Goal: Task Accomplishment & Management: Use online tool/utility

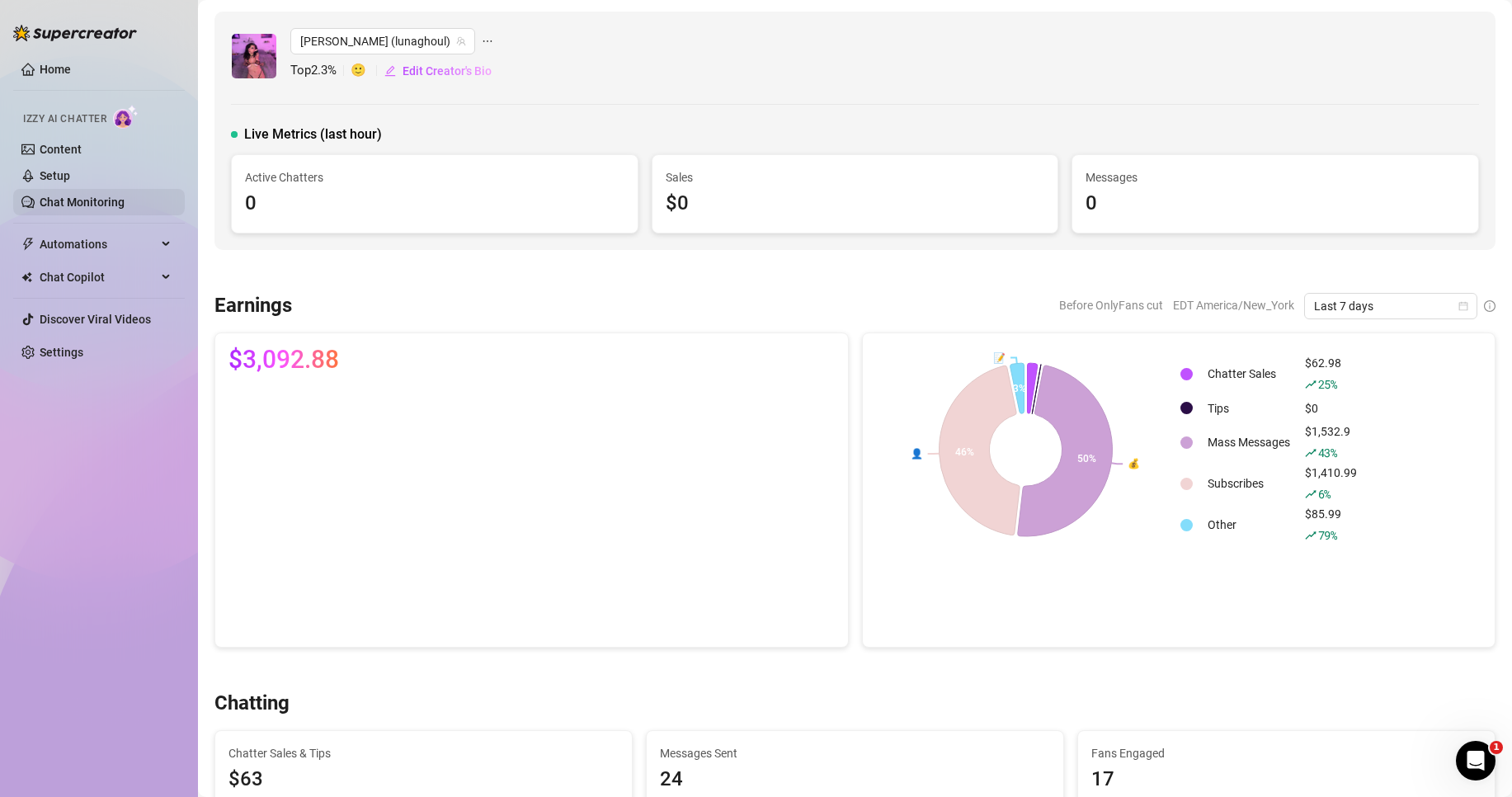
click at [111, 201] on link "Chat Monitoring" at bounding box center [81, 201] width 85 height 13
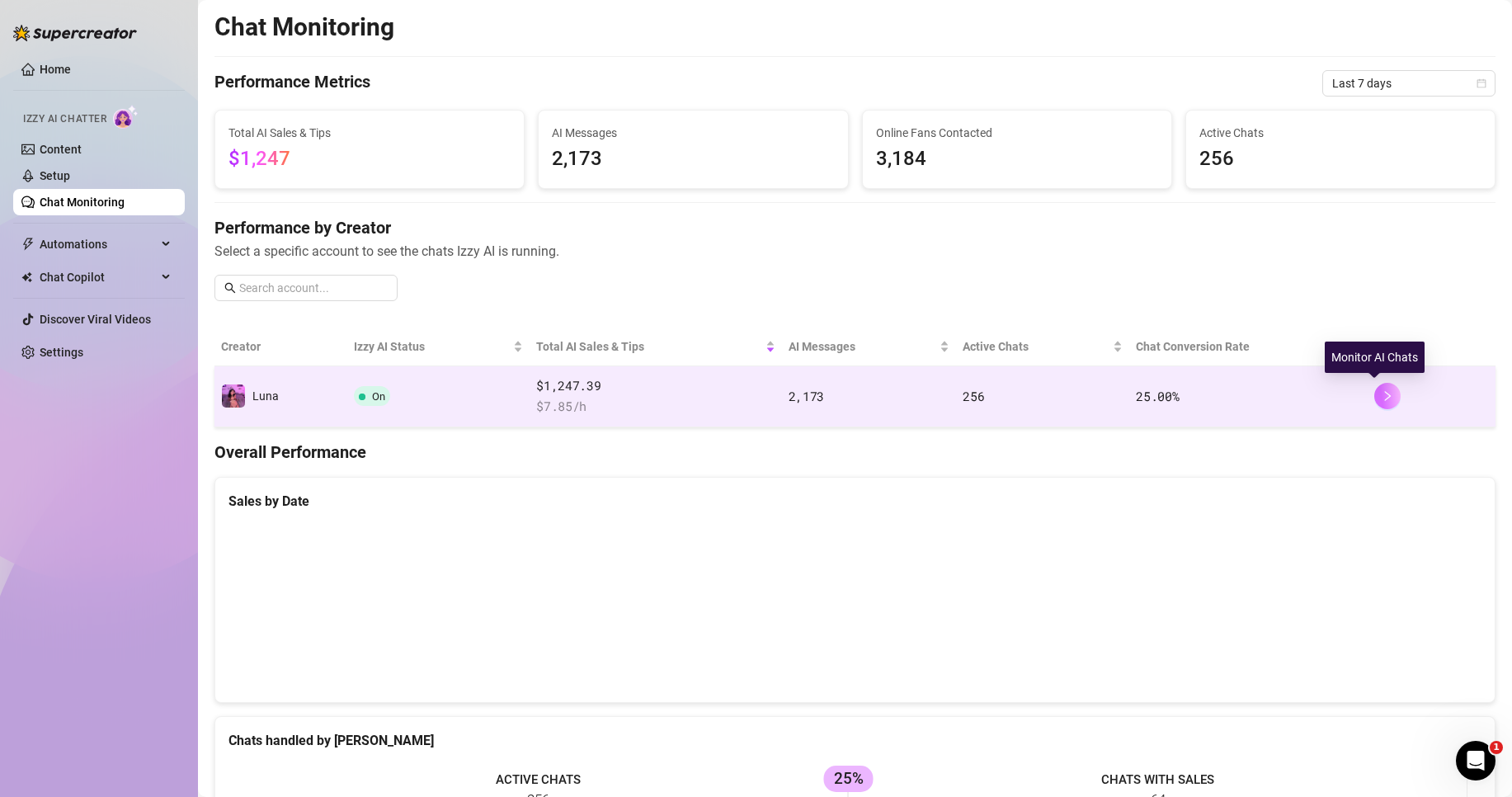
click at [1374, 405] on button "button" at bounding box center [1386, 396] width 26 height 27
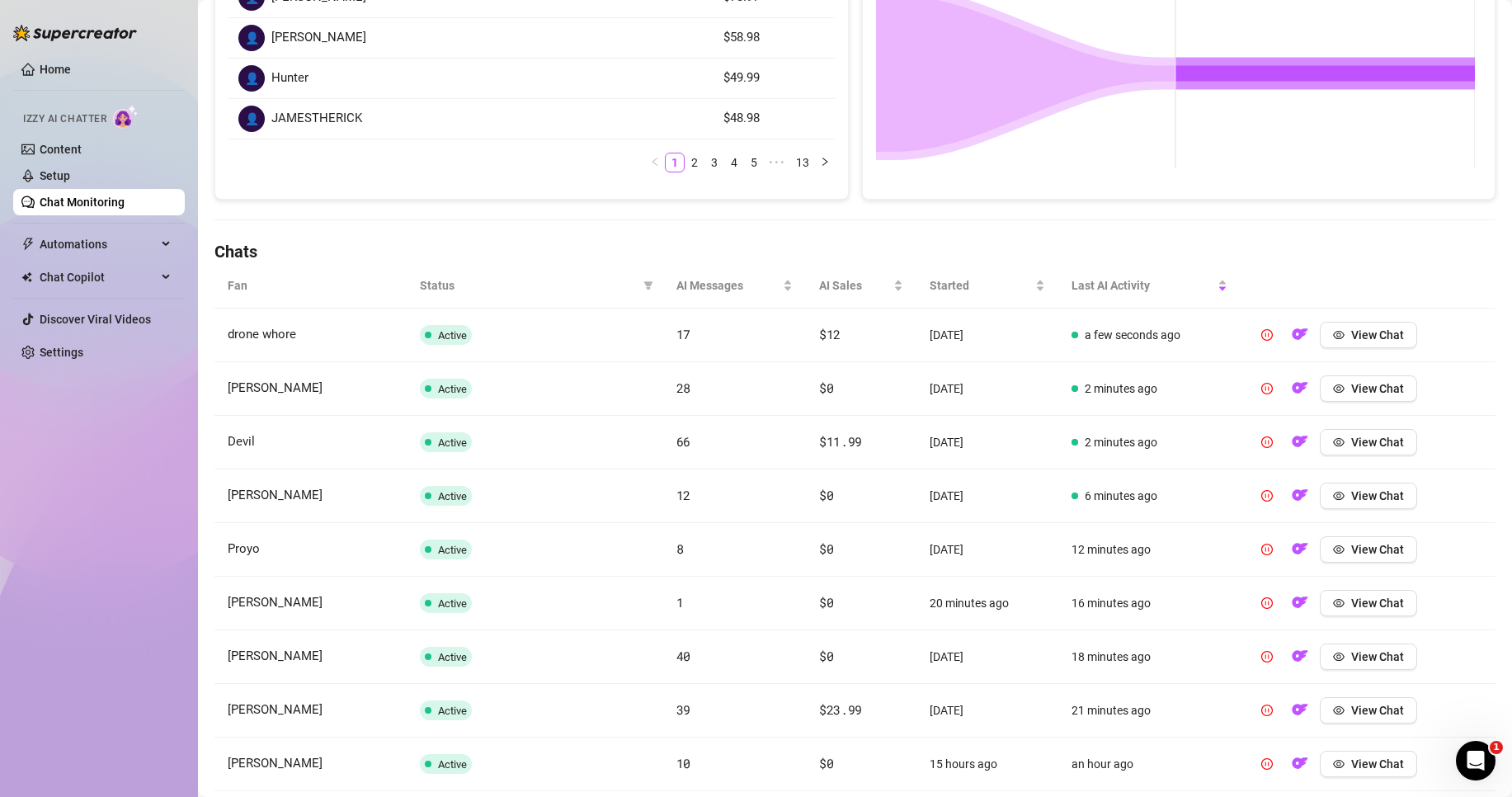
scroll to position [495, 0]
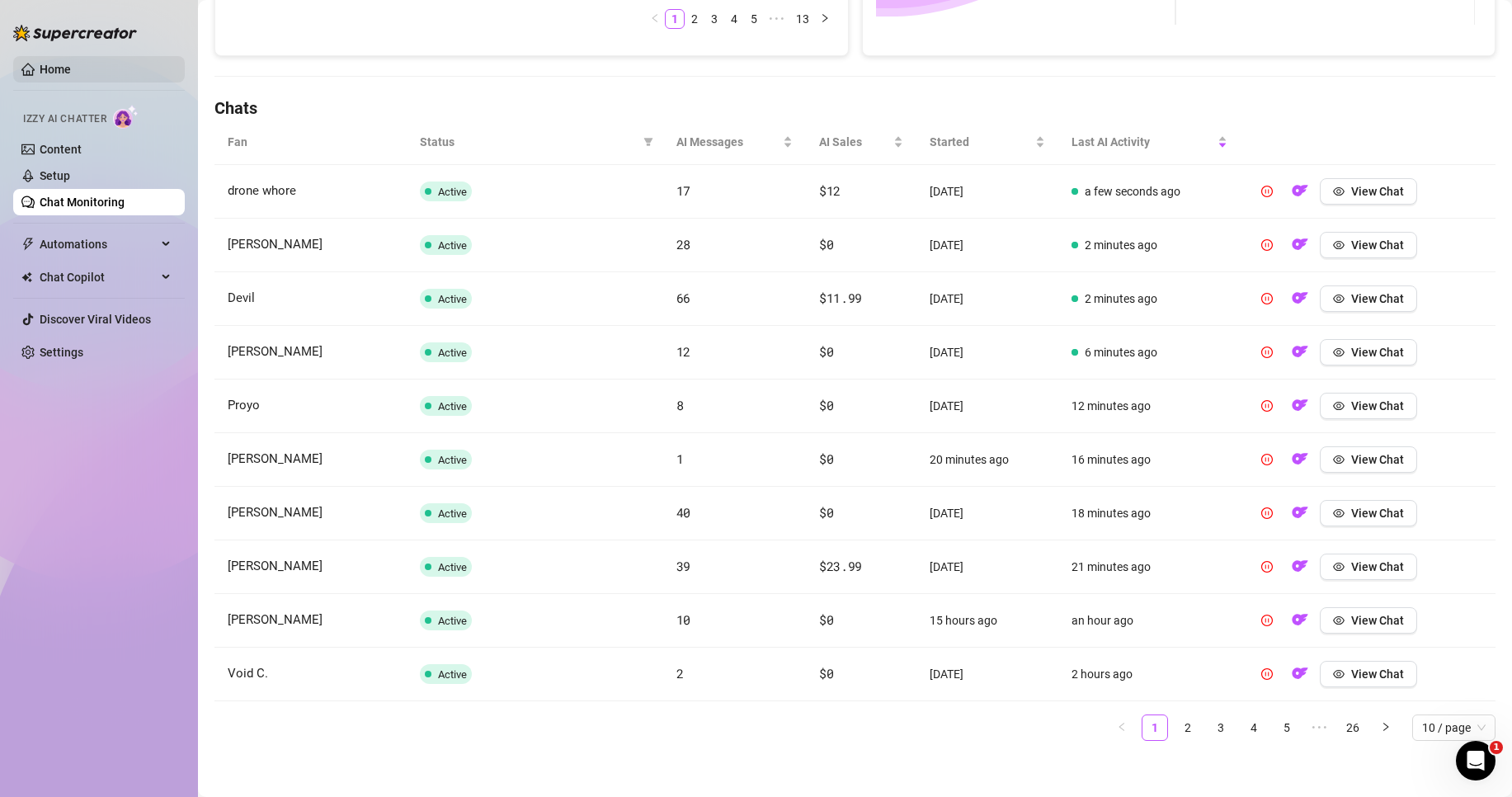
click at [71, 65] on link "Home" at bounding box center [55, 69] width 31 height 13
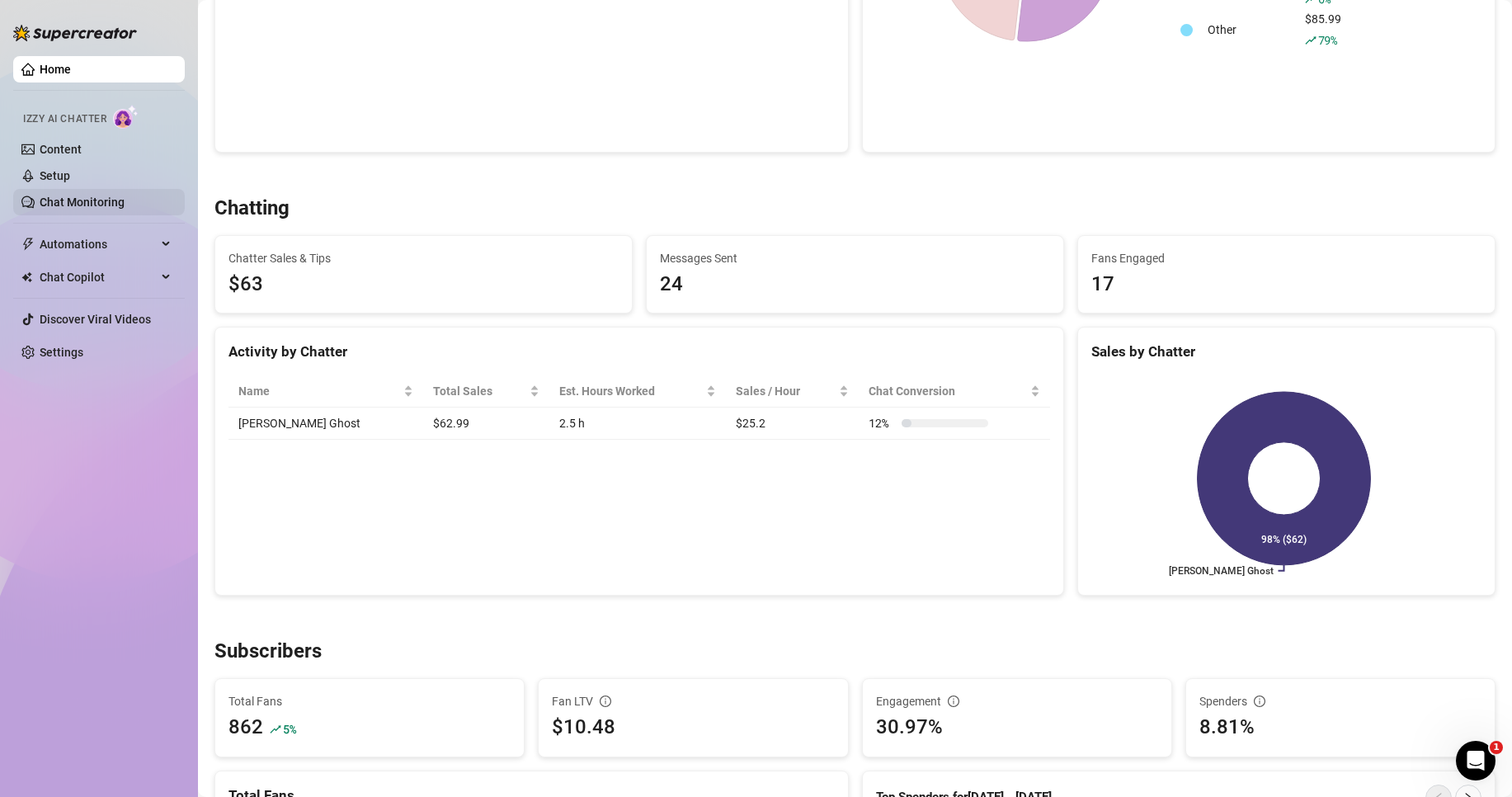
click at [77, 197] on link "Chat Monitoring" at bounding box center [81, 201] width 85 height 13
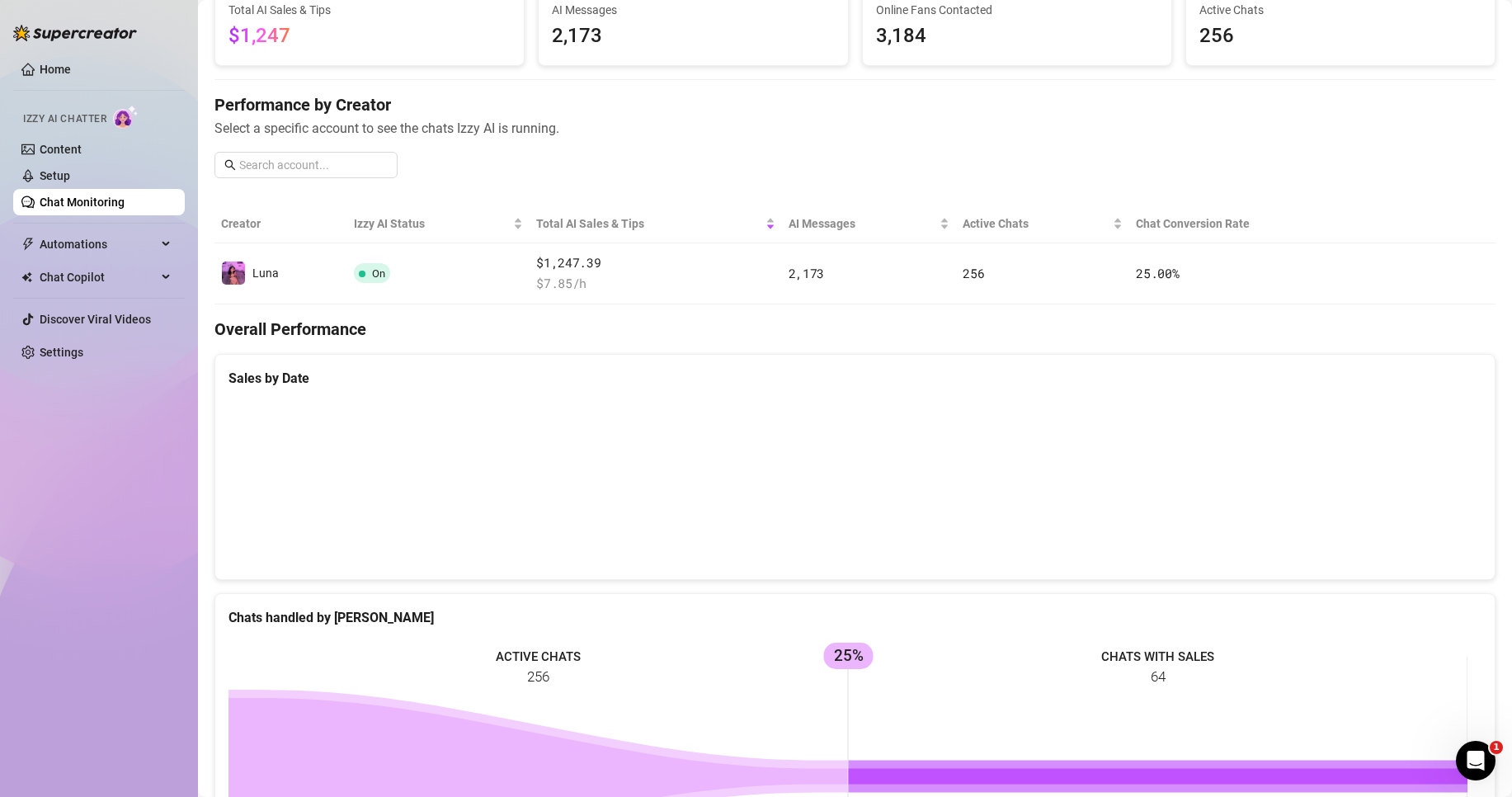
scroll to position [39, 0]
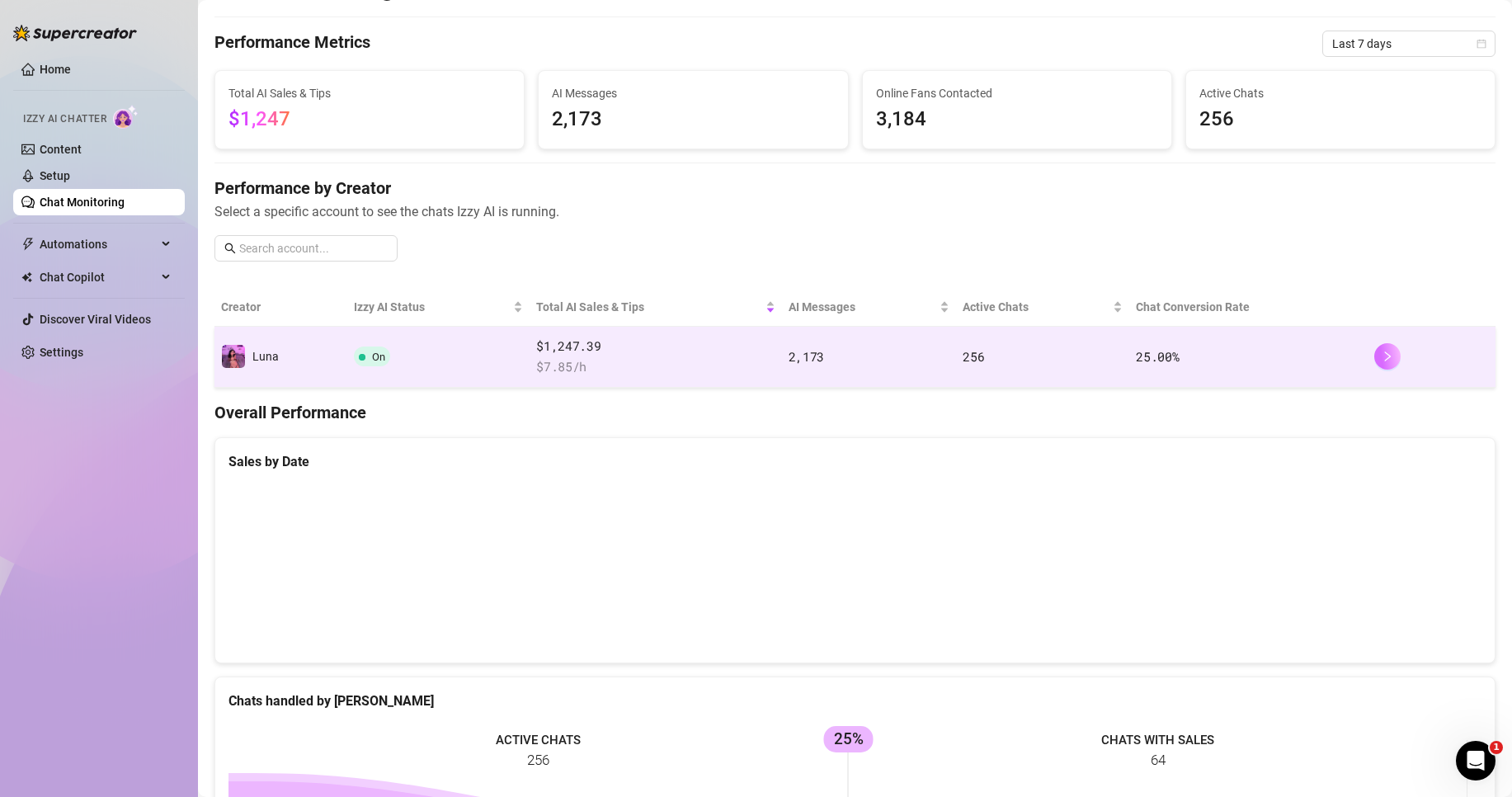
click at [1382, 357] on icon "right" at bounding box center [1387, 356] width 12 height 12
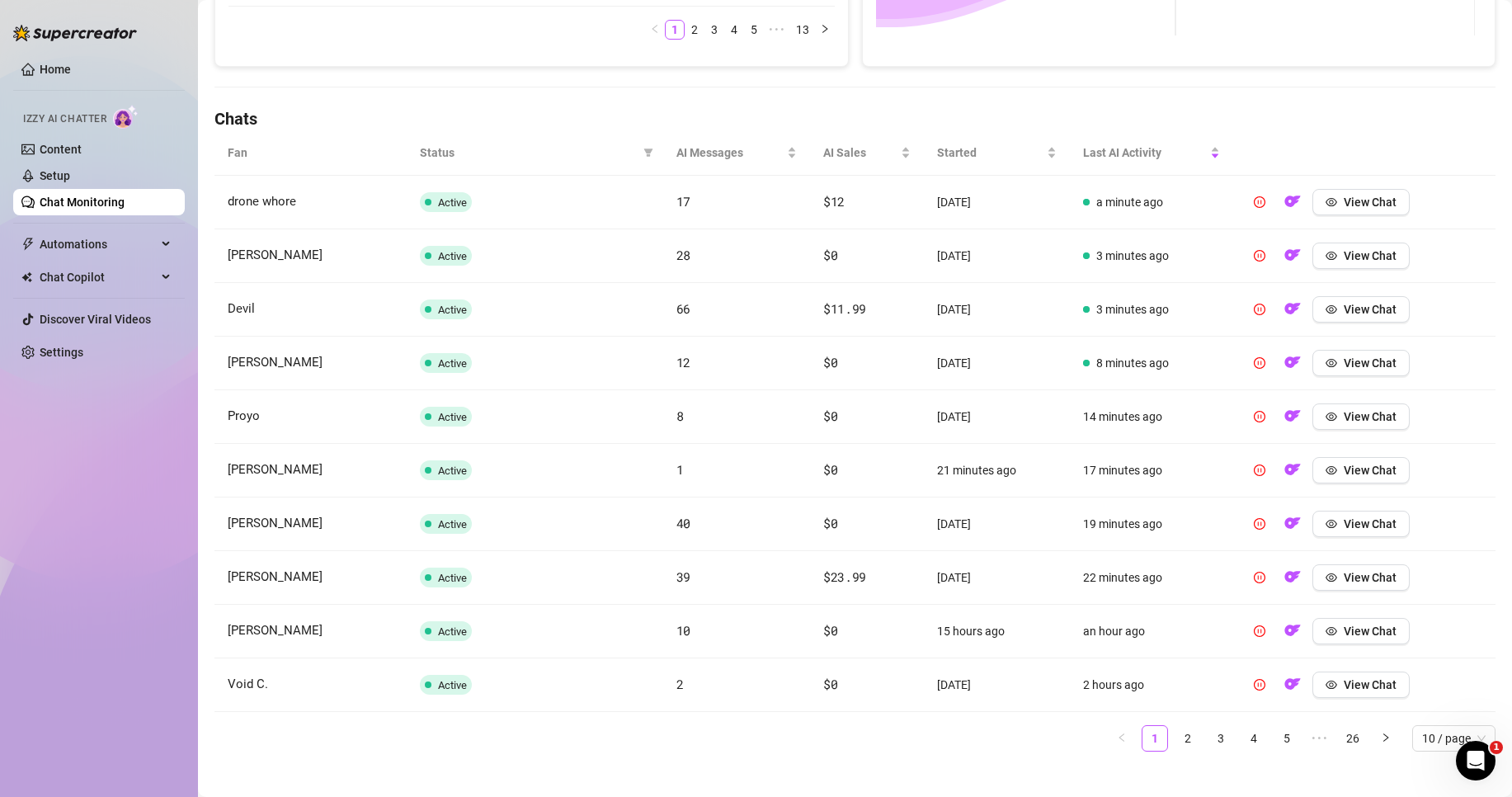
scroll to position [502, 0]
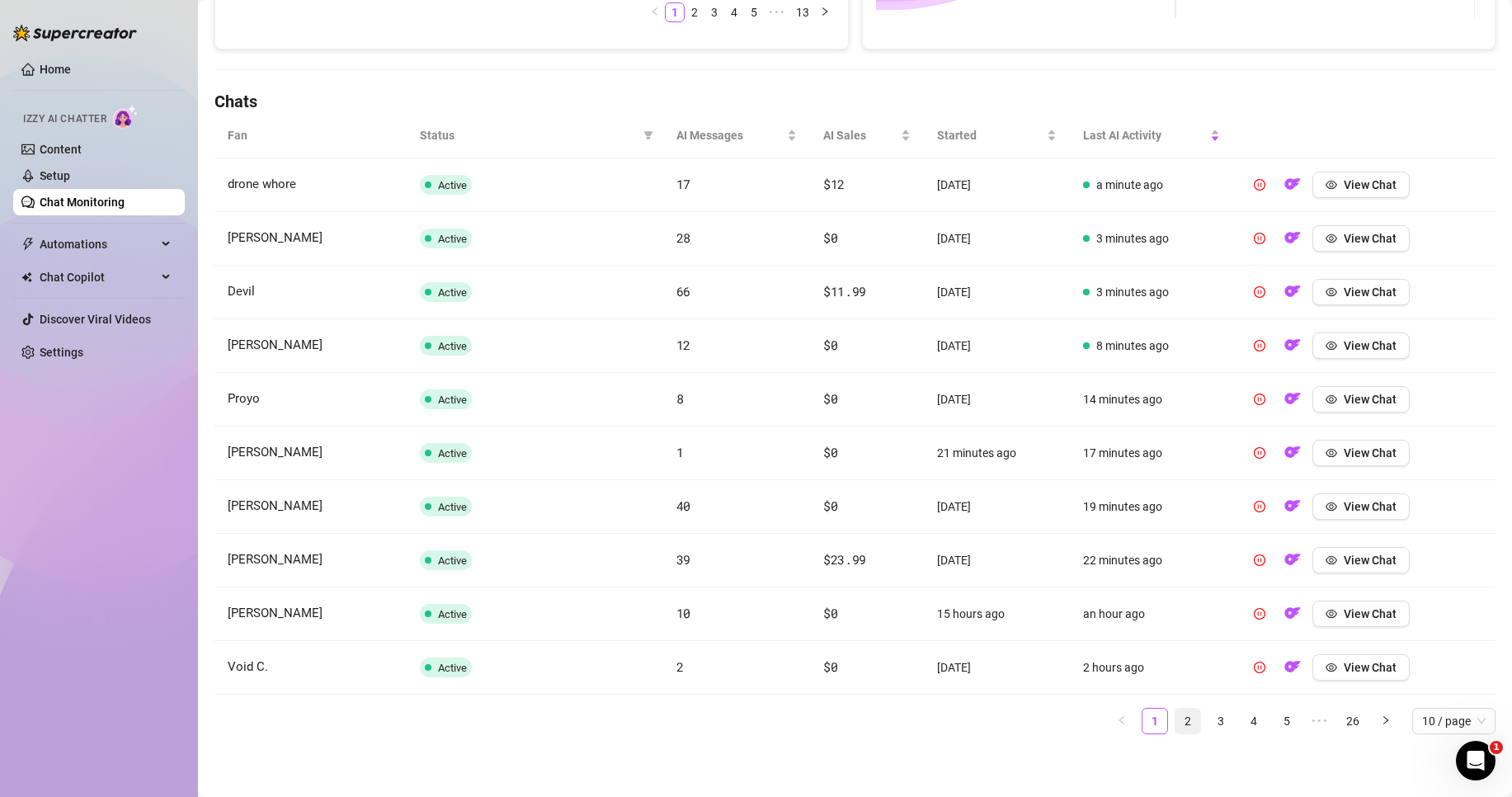
click at [1175, 718] on link "2" at bounding box center [1187, 720] width 25 height 25
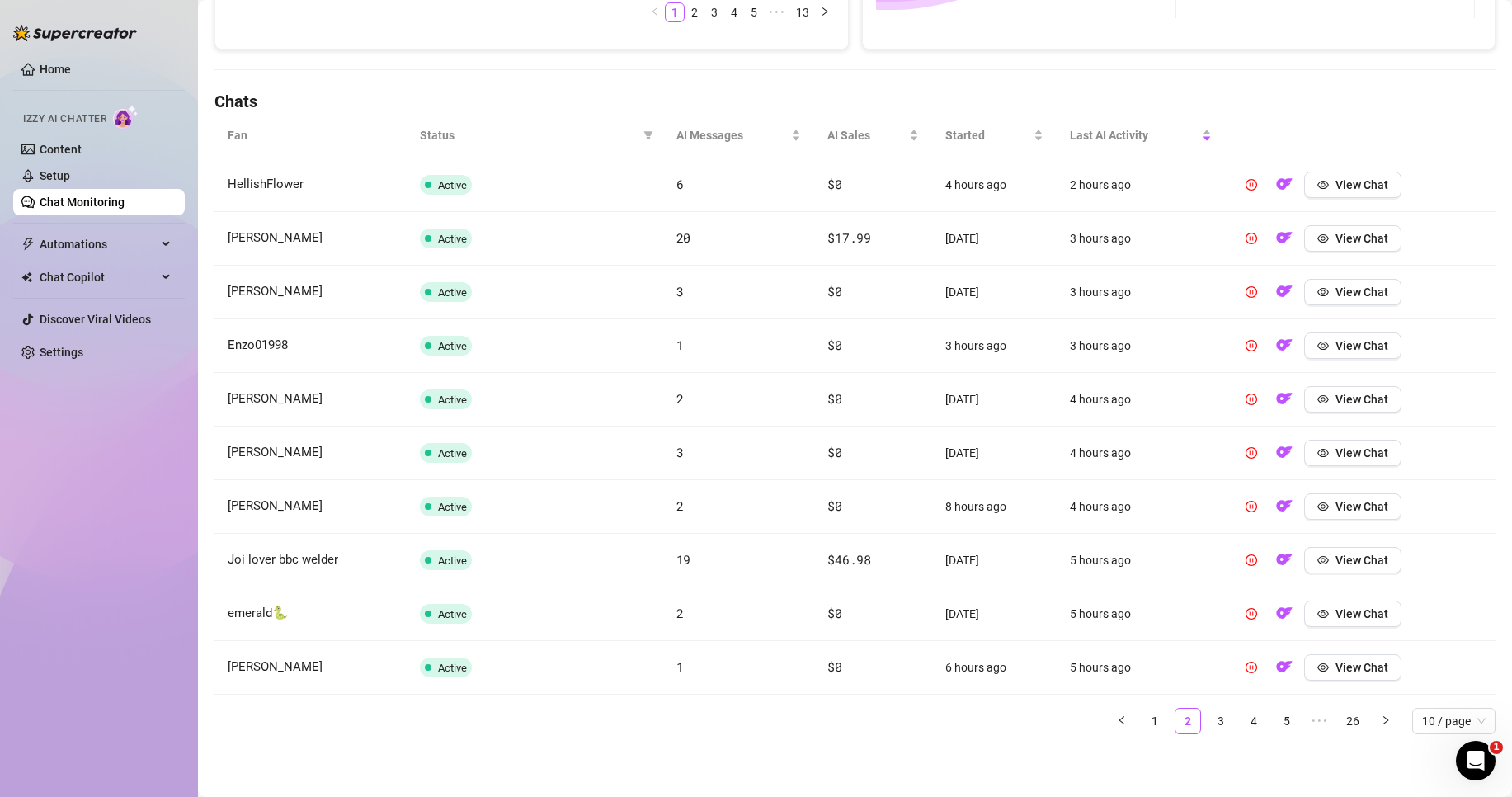
click at [942, 710] on ul "1 2 3 4 5 ••• 26 10 / page" at bounding box center [855, 720] width 1280 height 27
click at [1211, 726] on link "3" at bounding box center [1220, 720] width 25 height 25
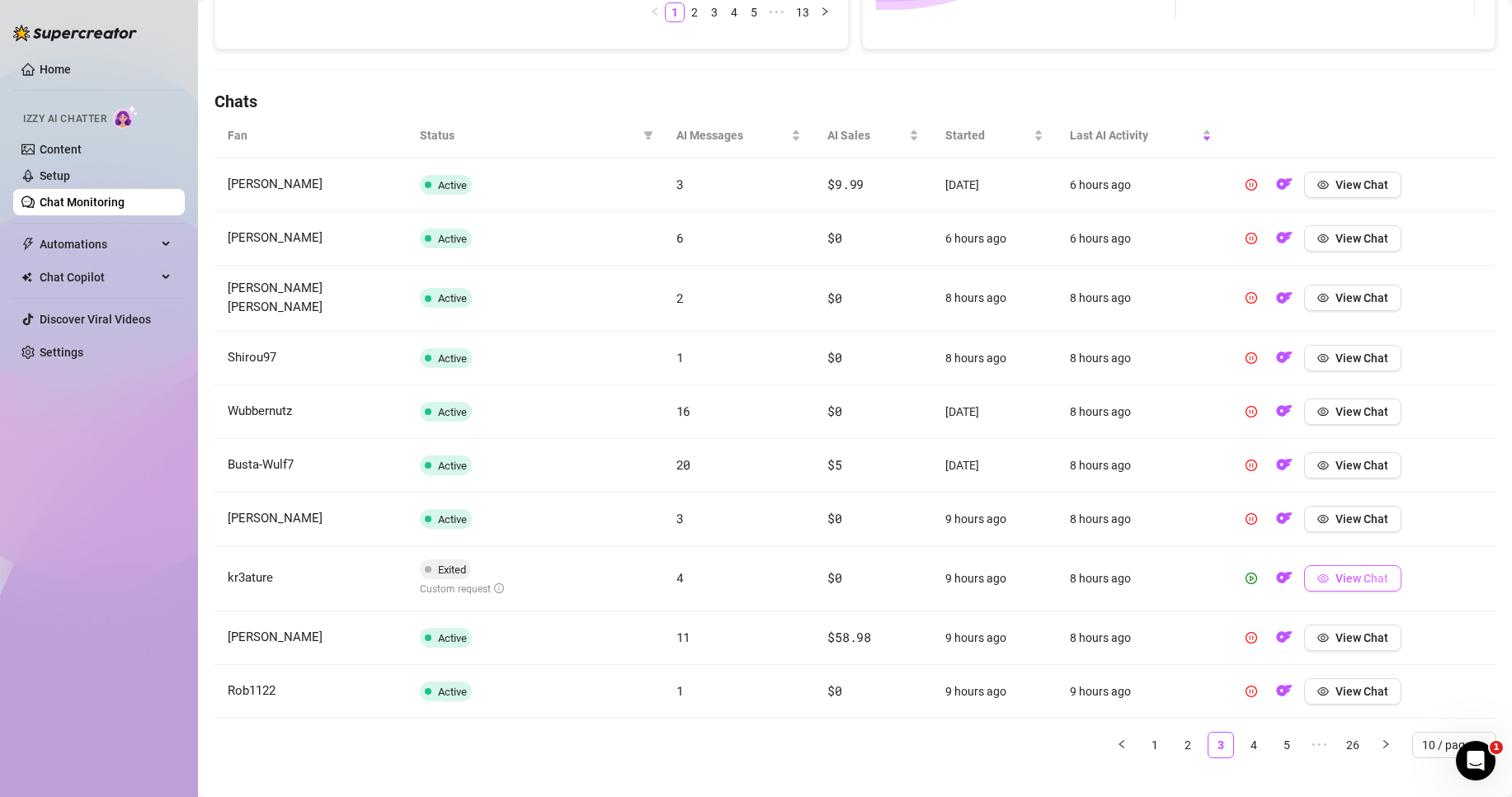
click at [1325, 572] on button "View Chat" at bounding box center [1352, 578] width 97 height 27
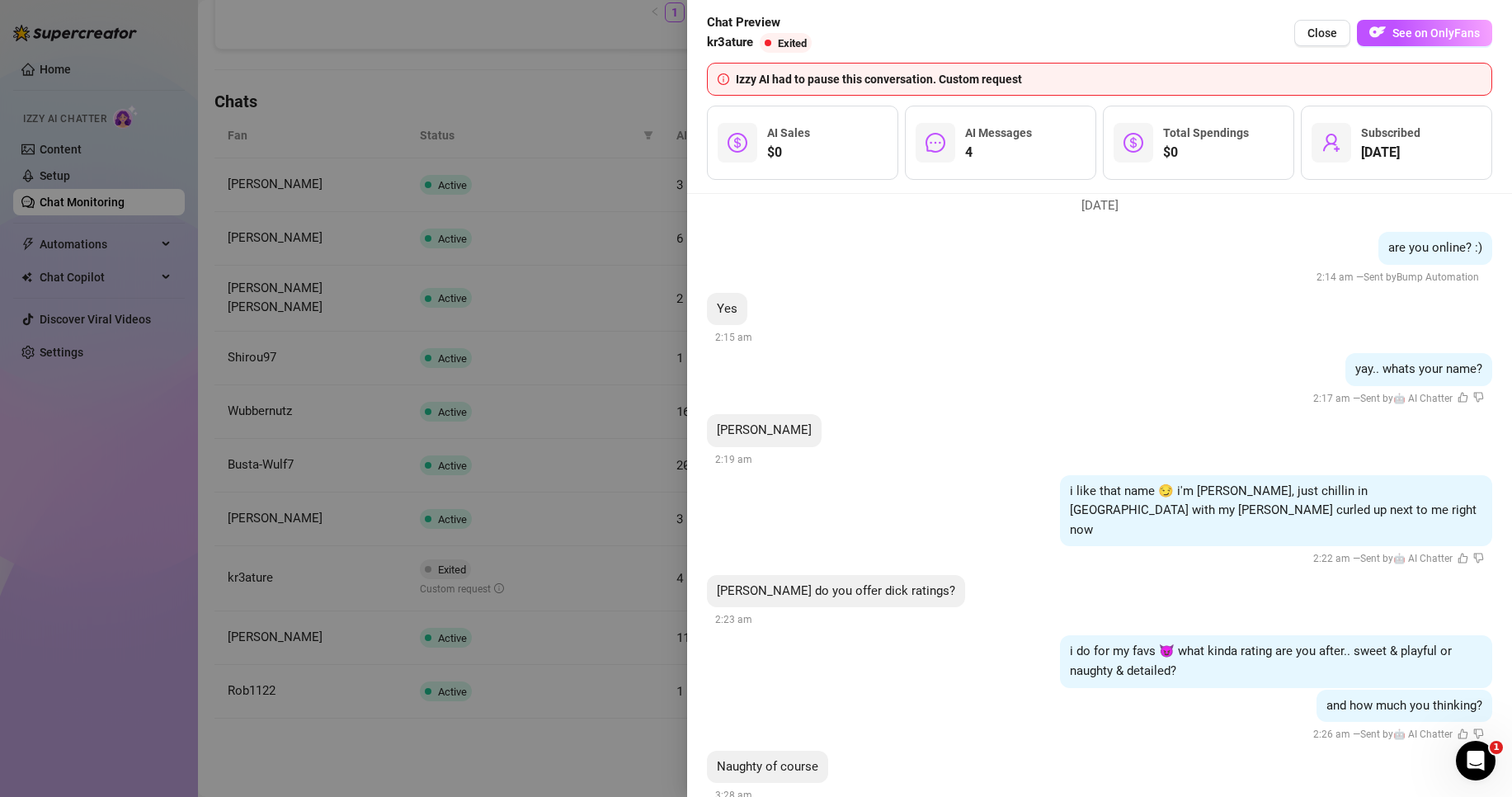
scroll to position [68, 0]
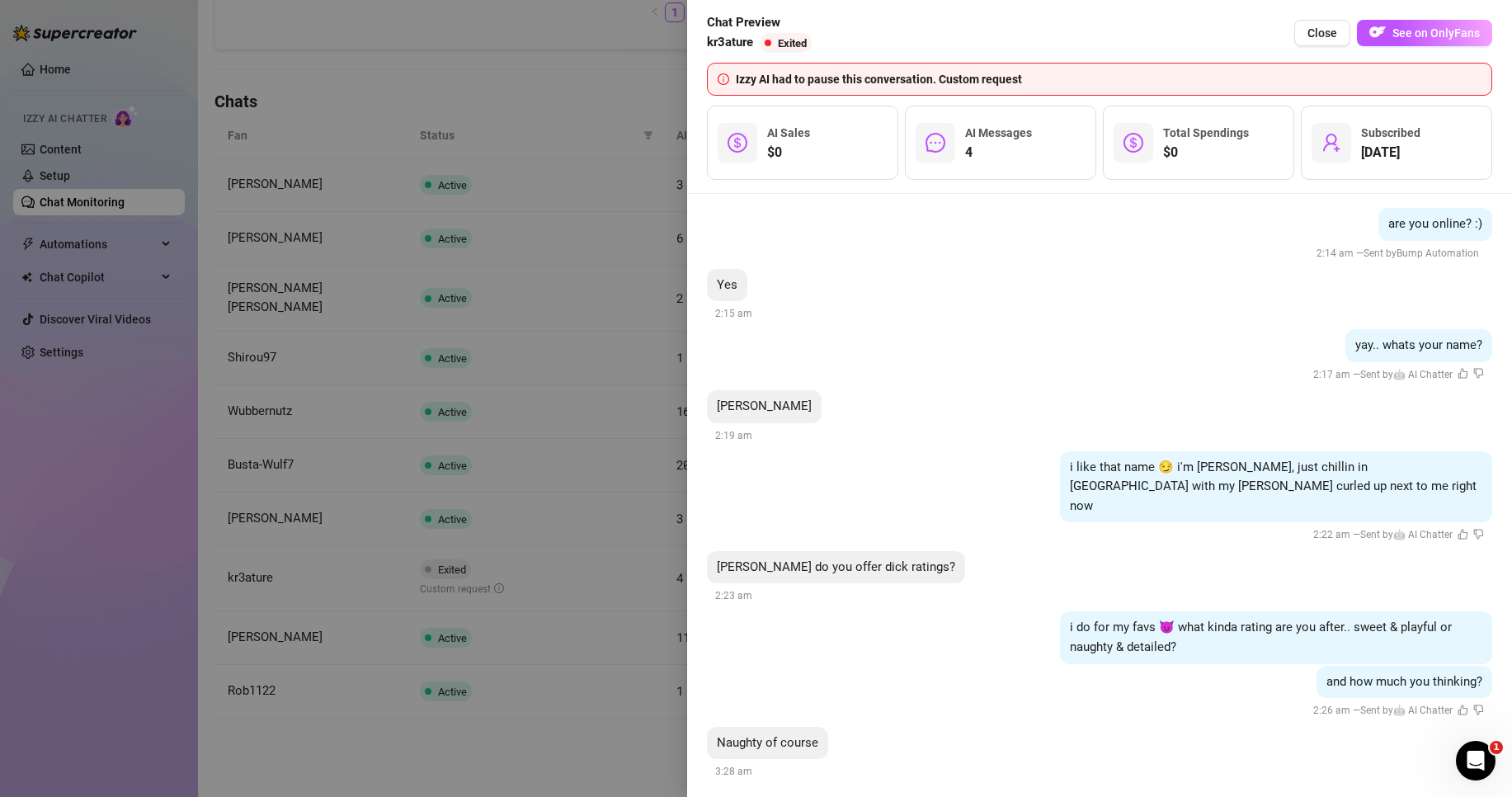
drag, startPoint x: 971, startPoint y: 726, endPoint x: 956, endPoint y: 722, distance: 15.5
click at [968, 726] on div "Naughty of course 3:28 am" at bounding box center [1099, 753] width 785 height 54
click at [648, 670] on div at bounding box center [756, 398] width 1512 height 797
